Goal: Information Seeking & Learning: Learn about a topic

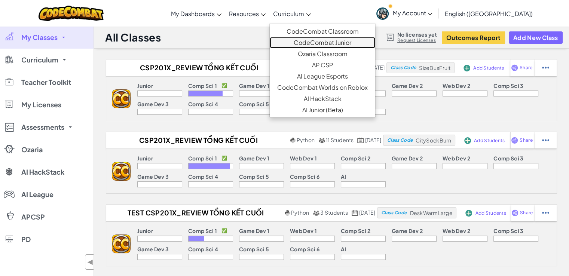
click at [328, 39] on link "CodeCombat Junior" at bounding box center [323, 42] width 106 height 11
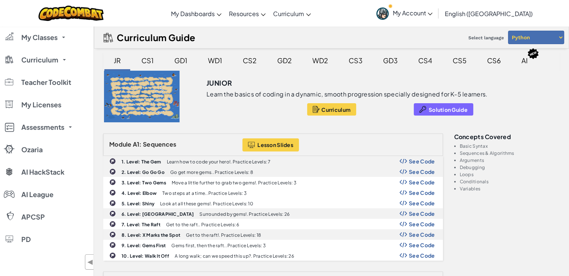
drag, startPoint x: 287, startPoint y: 62, endPoint x: 283, endPoint y: 69, distance: 8.4
click at [287, 62] on div "GD2" at bounding box center [285, 61] width 30 height 18
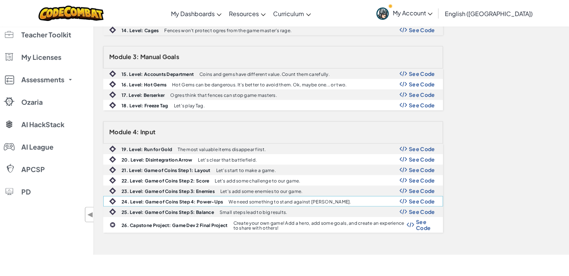
scroll to position [299, 0]
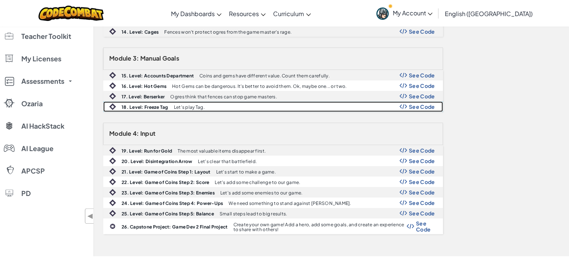
click at [422, 104] on span "See Code" at bounding box center [422, 107] width 26 height 6
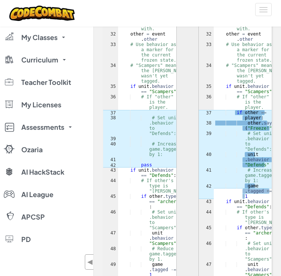
scroll to position [833, 0]
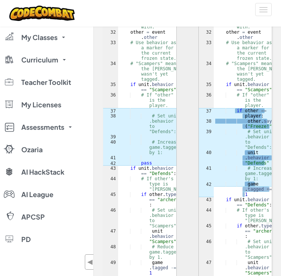
type textarea "other.say("Freeze!")"
drag, startPoint x: 246, startPoint y: 124, endPoint x: 268, endPoint y: 123, distance: 22.5
click at [268, 123] on div "# Let's make a game of Freeze Tag! # game.tagged is used to count tagged archer…" at bounding box center [243, 66] width 58 height 723
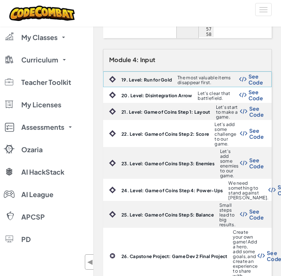
scroll to position [1207, 0]
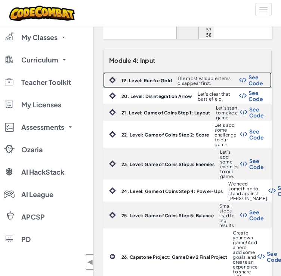
click at [253, 77] on span "See Code" at bounding box center [256, 80] width 15 height 12
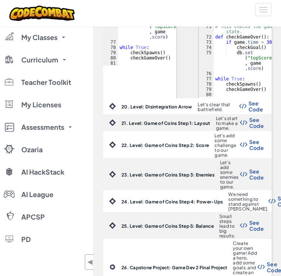
scroll to position [2068, 0]
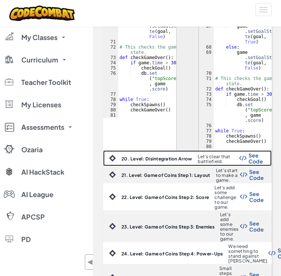
click at [258, 157] on span "See Code" at bounding box center [256, 158] width 15 height 12
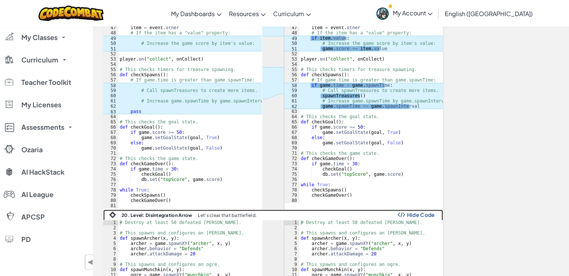
scroll to position [1011, 0]
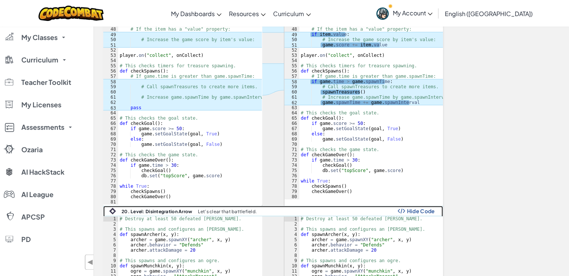
click at [433, 210] on span "Hide Code" at bounding box center [421, 211] width 28 height 6
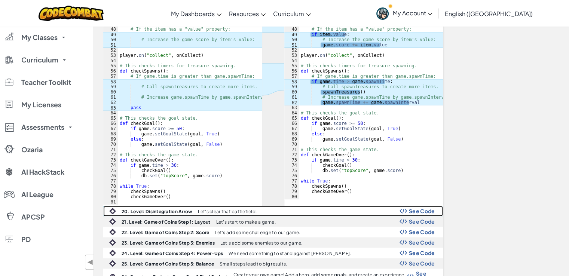
click at [410, 208] on span "See Code" at bounding box center [422, 211] width 26 height 6
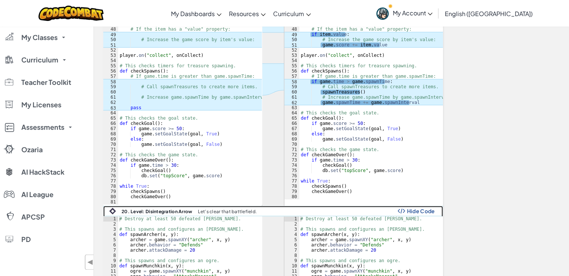
click at [401, 208] on img at bounding box center [401, 210] width 7 height 5
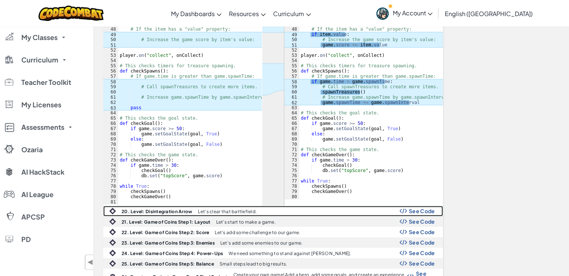
click at [405, 210] on img at bounding box center [403, 210] width 7 height 5
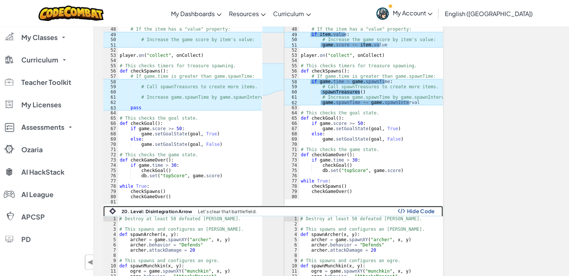
click at [418, 211] on span "Hide Code" at bounding box center [421, 211] width 28 height 6
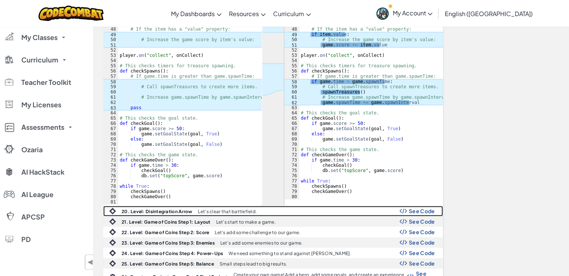
click at [427, 208] on span "See Code" at bounding box center [422, 211] width 26 height 6
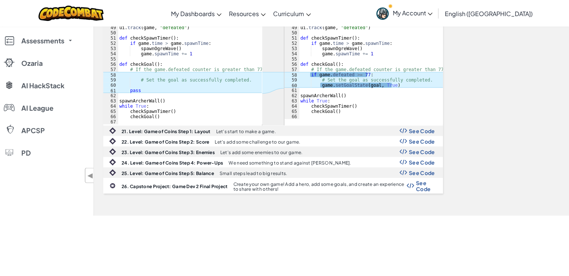
scroll to position [1460, 0]
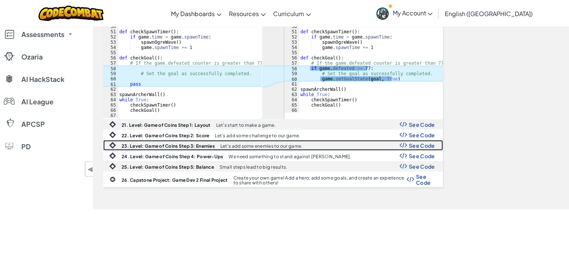
click at [409, 143] on span "See Code" at bounding box center [422, 146] width 26 height 6
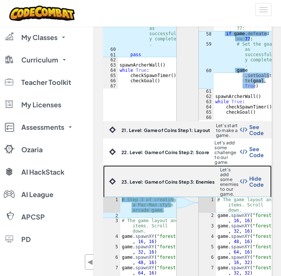
scroll to position [2819, 0]
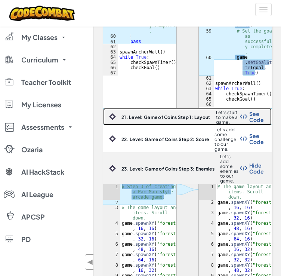
click at [257, 112] on span "See Code" at bounding box center [257, 117] width 15 height 12
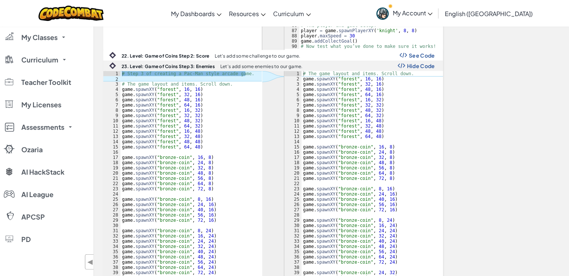
scroll to position [2024, 0]
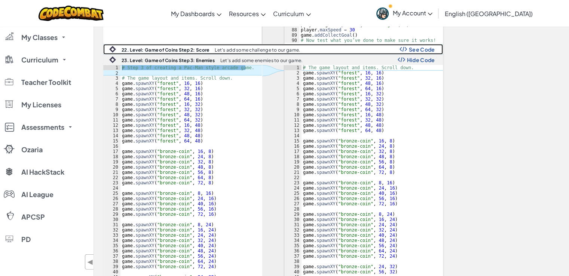
click at [423, 46] on span "See Code" at bounding box center [422, 49] width 26 height 6
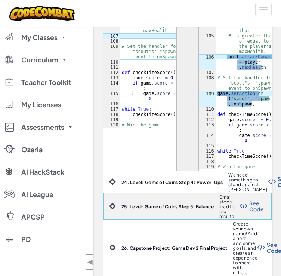
scroll to position [6192, 0]
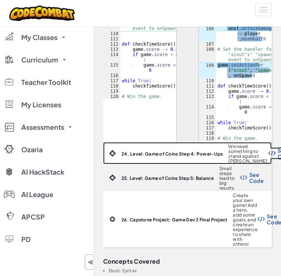
click at [278, 153] on span "See Code" at bounding box center [285, 153] width 15 height 12
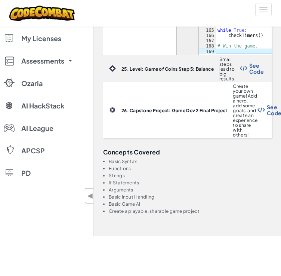
scroll to position [8004, 0]
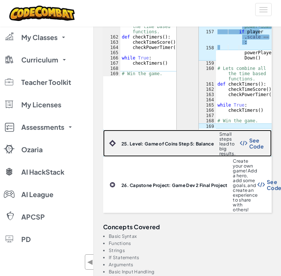
click at [256, 142] on span "See Code" at bounding box center [257, 143] width 15 height 12
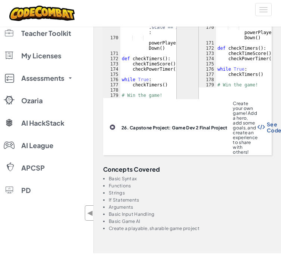
scroll to position [9848, 0]
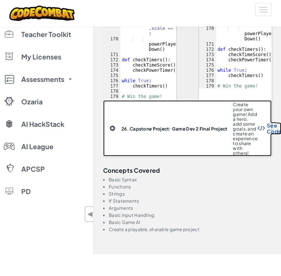
click at [269, 130] on span "See Code" at bounding box center [274, 128] width 15 height 12
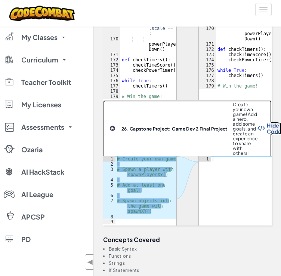
scroll to position [9866, 0]
